Goal: Book appointment/travel/reservation

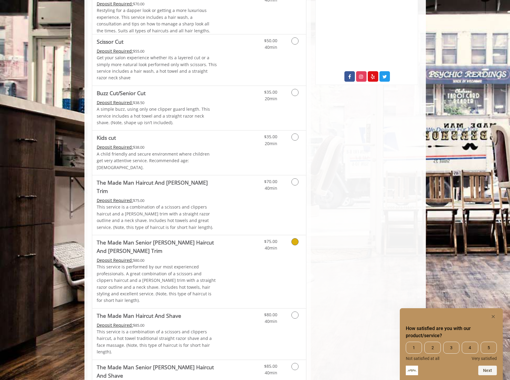
scroll to position [302, 0]
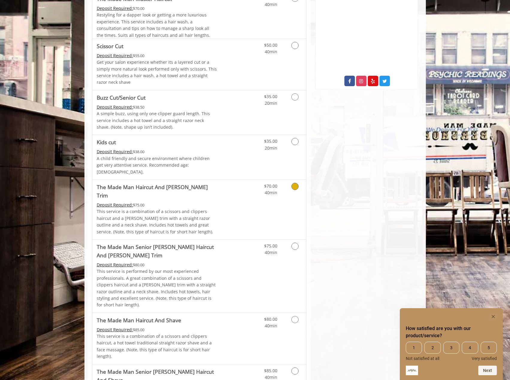
click at [127, 208] on p "This service is a combination of a scissors and clippers haircut and a [PERSON_…" at bounding box center [157, 221] width 120 height 27
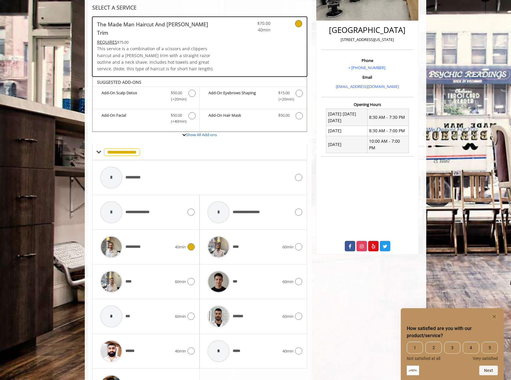
scroll to position [173, 0]
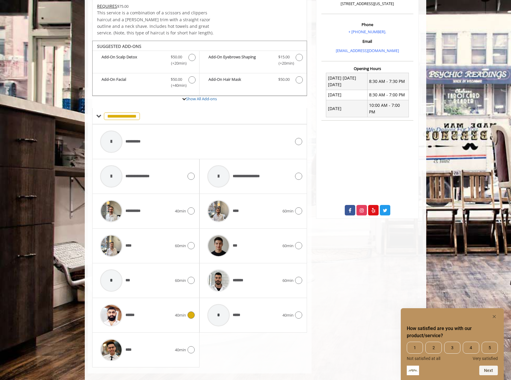
click at [191, 312] on icon at bounding box center [190, 315] width 7 height 7
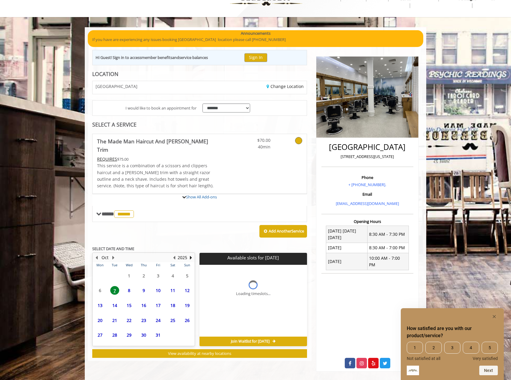
scroll to position [63, 0]
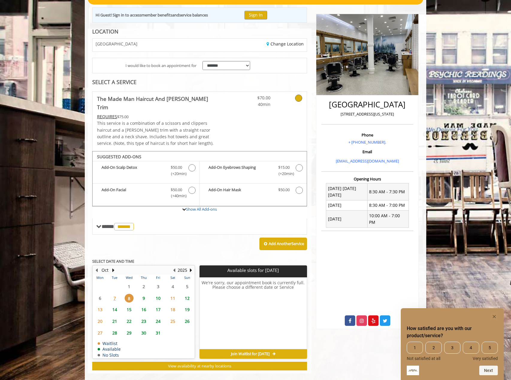
click at [141, 294] on span "9" at bounding box center [143, 298] width 9 height 9
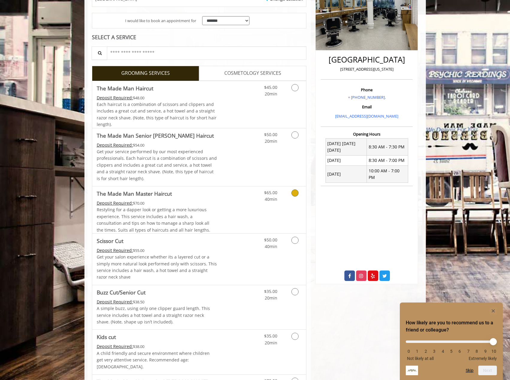
scroll to position [122, 0]
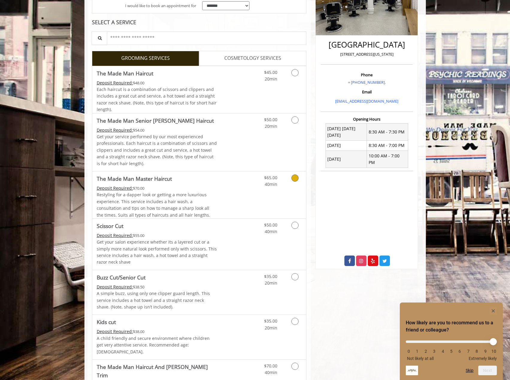
click at [290, 183] on link "Grooming services" at bounding box center [293, 180] width 15 height 16
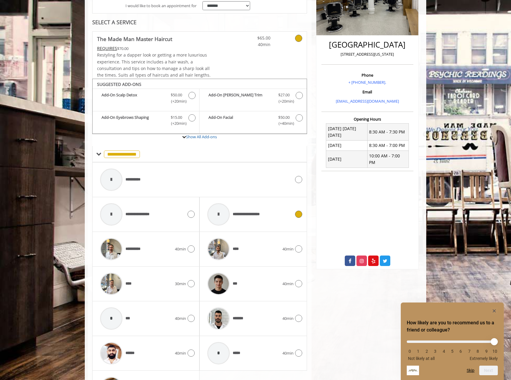
scroll to position [109, 0]
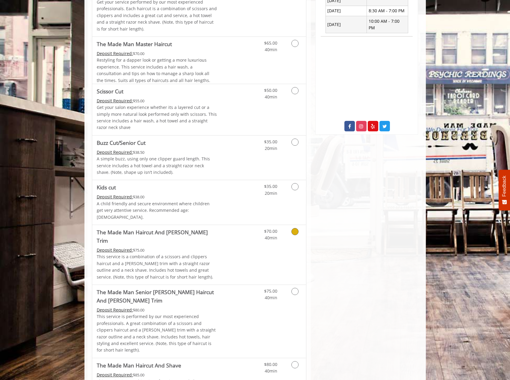
scroll to position [259, 0]
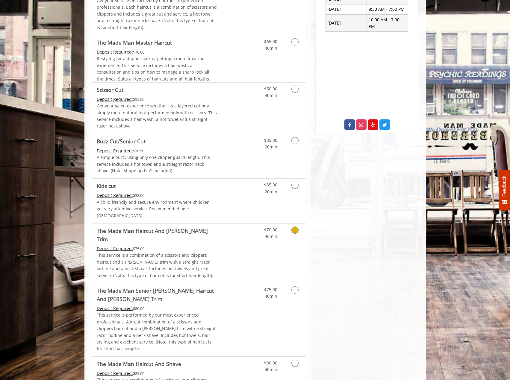
click at [289, 225] on link "Grooming services" at bounding box center [293, 232] width 15 height 16
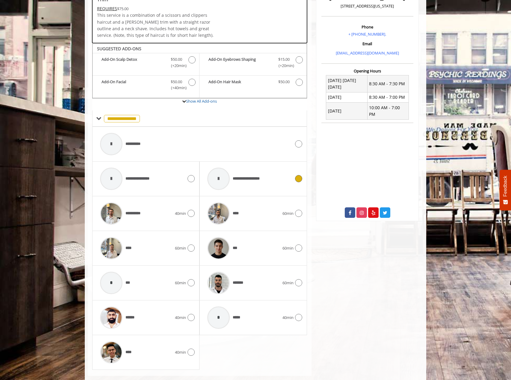
scroll to position [173, 0]
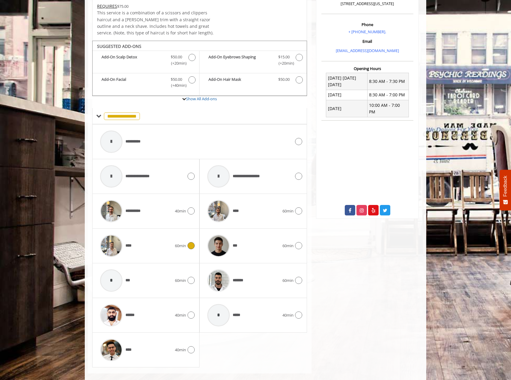
click at [188, 242] on icon at bounding box center [190, 245] width 7 height 7
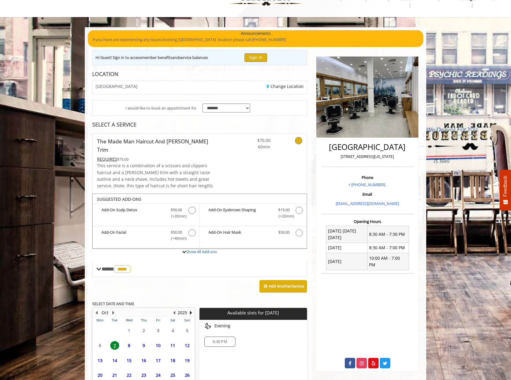
scroll to position [63, 0]
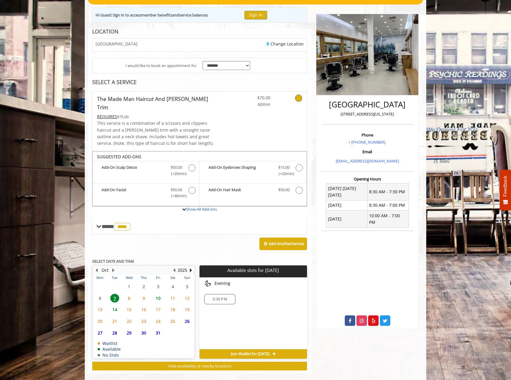
click at [146, 294] on span "9" at bounding box center [143, 298] width 9 height 9
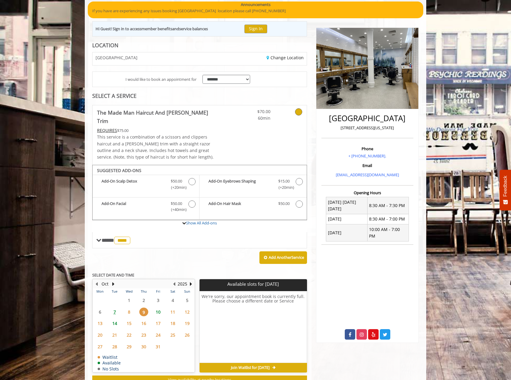
scroll to position [0, 0]
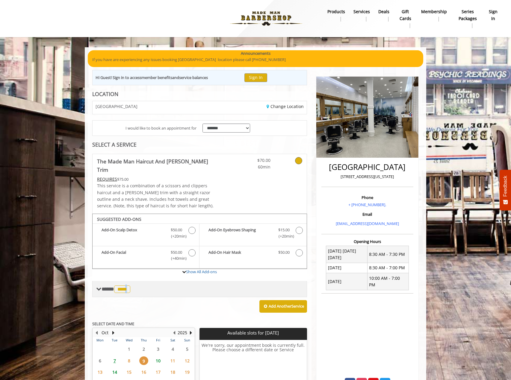
click at [129, 281] on div "**** **** ********" at bounding box center [199, 289] width 215 height 16
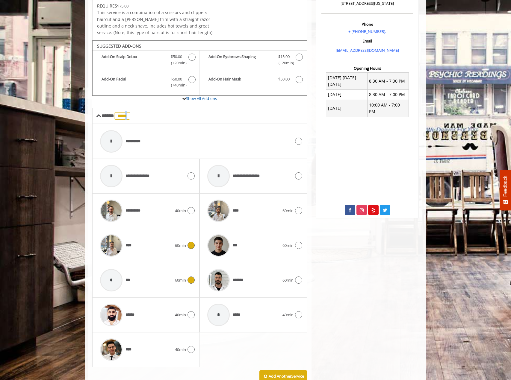
scroll to position [180, 0]
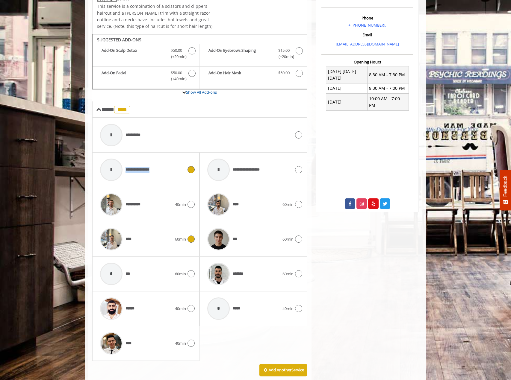
click at [187, 157] on div "**********" at bounding box center [146, 170] width 98 height 28
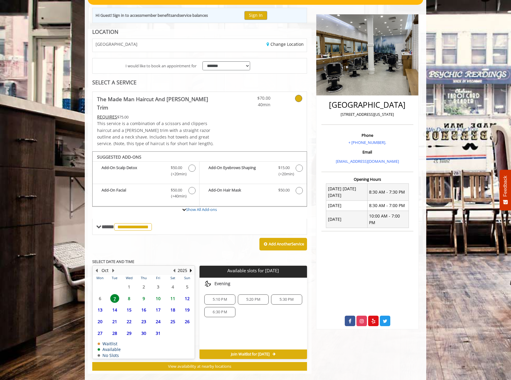
scroll to position [63, 0]
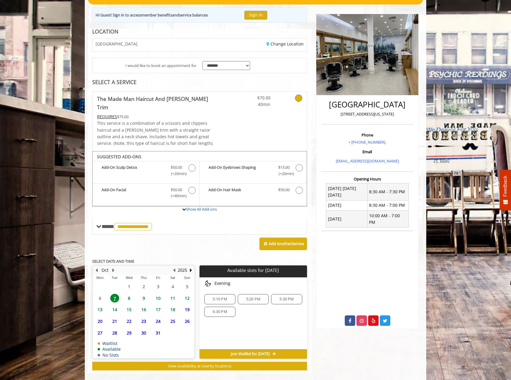
click at [141, 294] on span "9" at bounding box center [143, 298] width 9 height 9
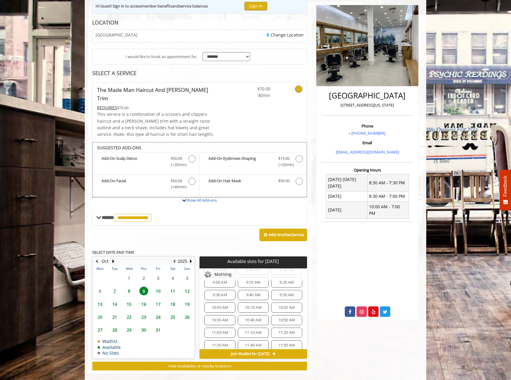
scroll to position [0, 0]
click at [229, 301] on span "9:00 AM" at bounding box center [219, 303] width 25 height 5
